Goal: Task Accomplishment & Management: Complete application form

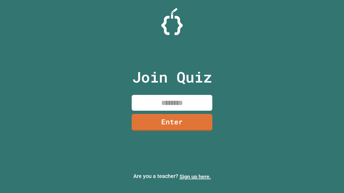
click at [195, 177] on link "Sign up here." at bounding box center [194, 177] width 31 height 6
